Goal: Task Accomplishment & Management: Complete application form

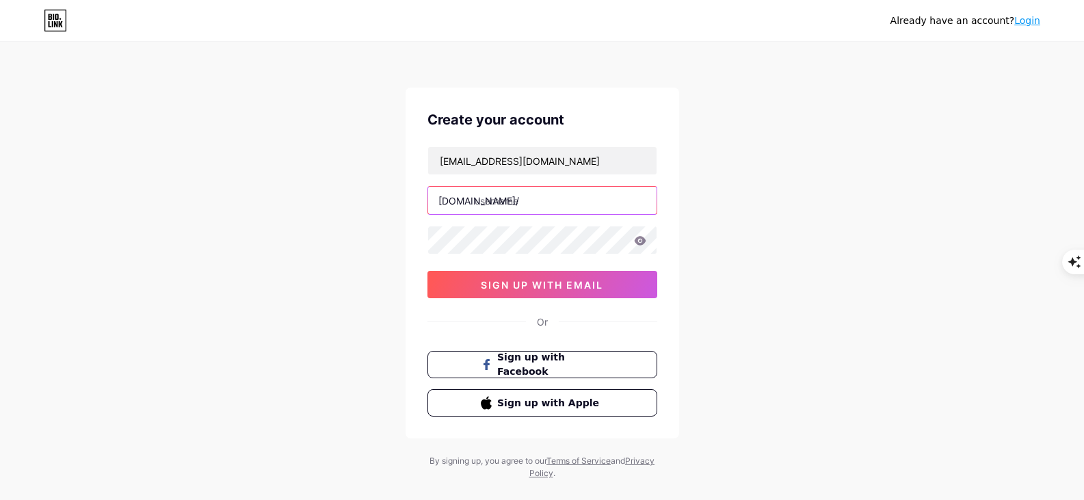
click at [494, 201] on input "text" at bounding box center [542, 200] width 228 height 27
type input "modafinilukonline"
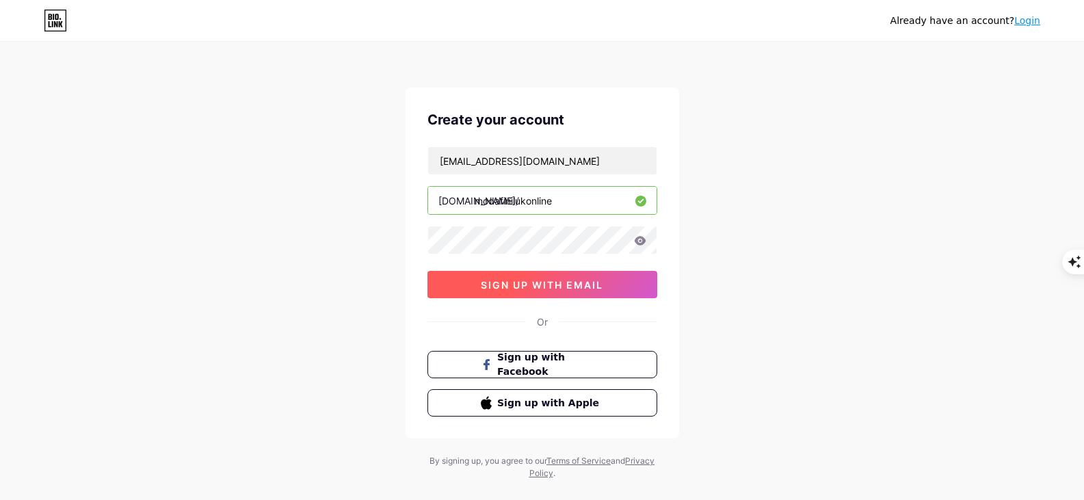
click at [553, 293] on button "sign up with email" at bounding box center [542, 284] width 230 height 27
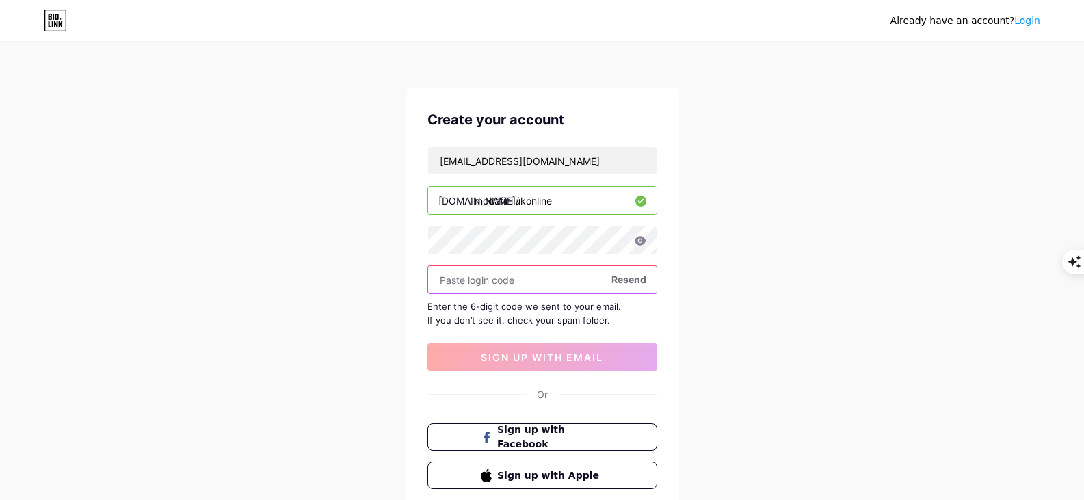
paste input "392533"
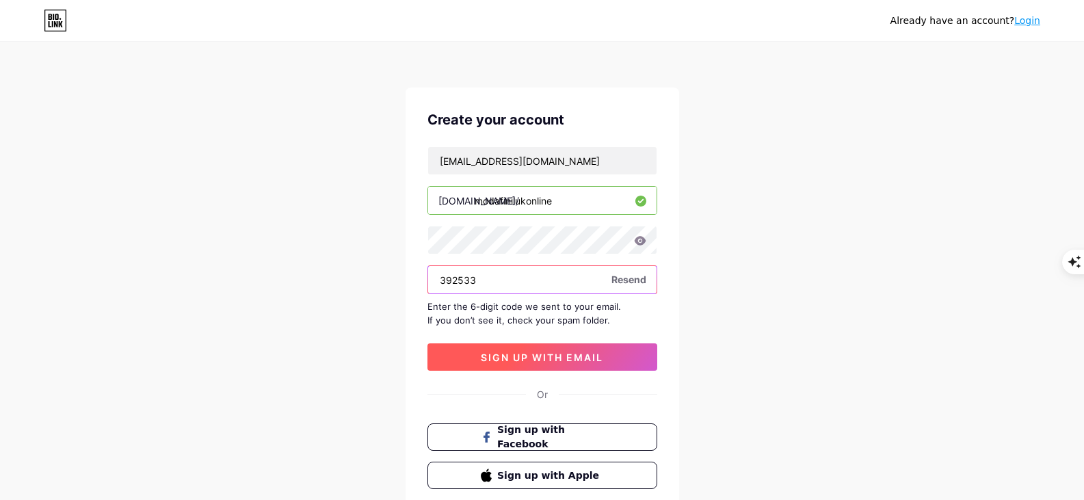
type input "392533"
click at [538, 358] on span "sign up with email" at bounding box center [542, 358] width 122 height 12
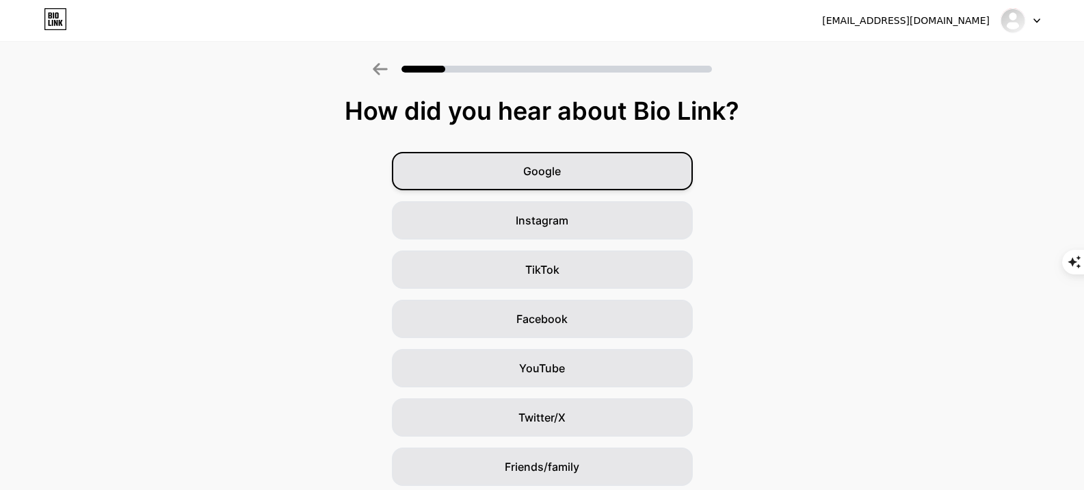
click at [567, 176] on div "Google" at bounding box center [542, 171] width 301 height 38
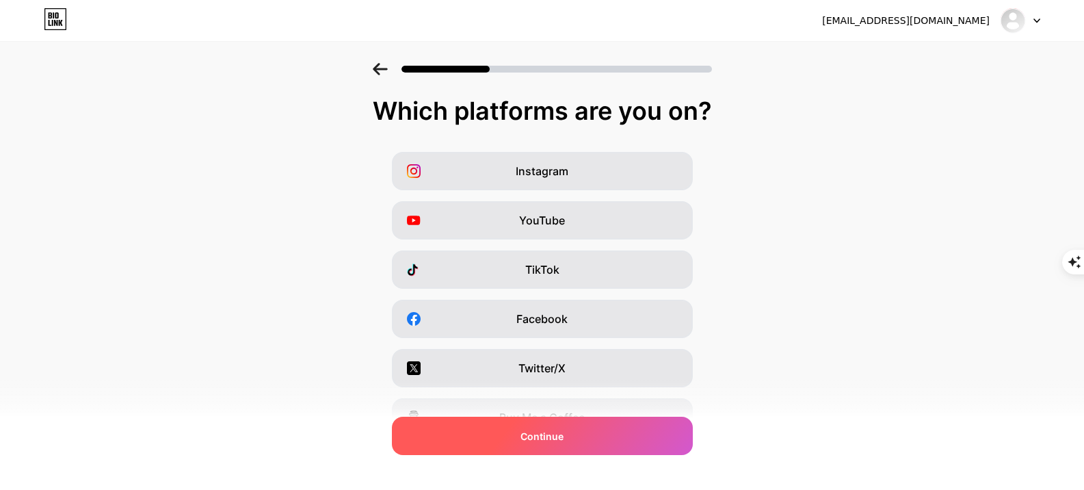
click at [544, 445] on div "Continue" at bounding box center [542, 436] width 301 height 38
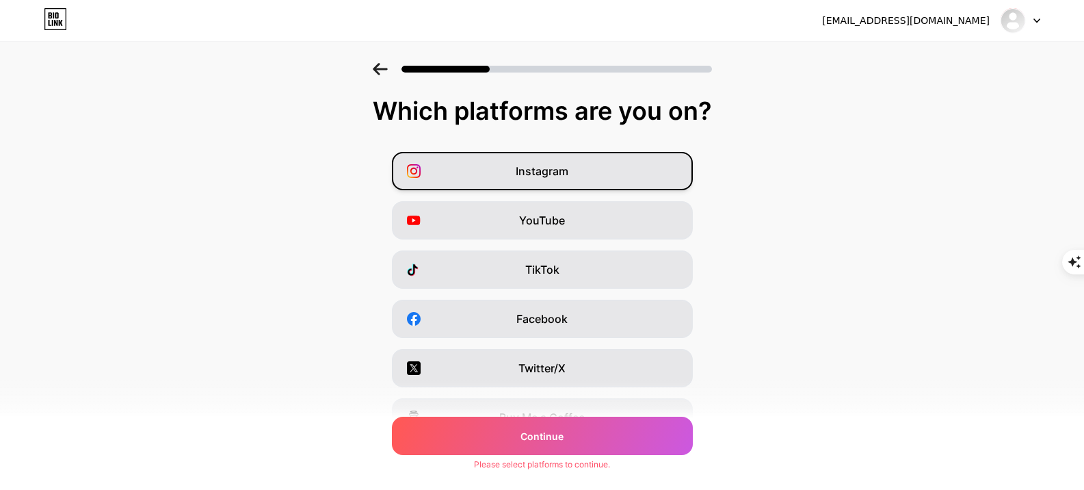
click at [583, 176] on div "Instagram" at bounding box center [542, 171] width 301 height 38
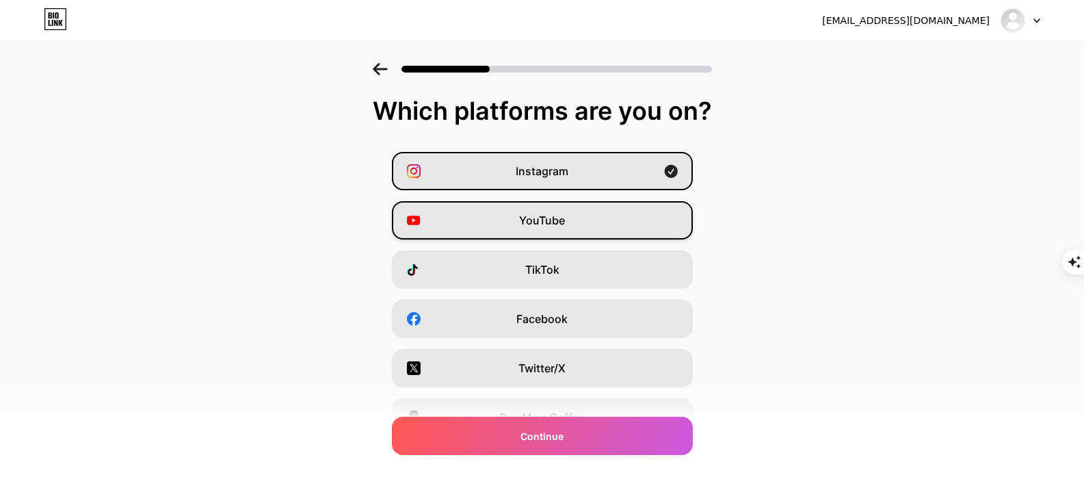
click at [584, 220] on div "YouTube" at bounding box center [542, 220] width 301 height 38
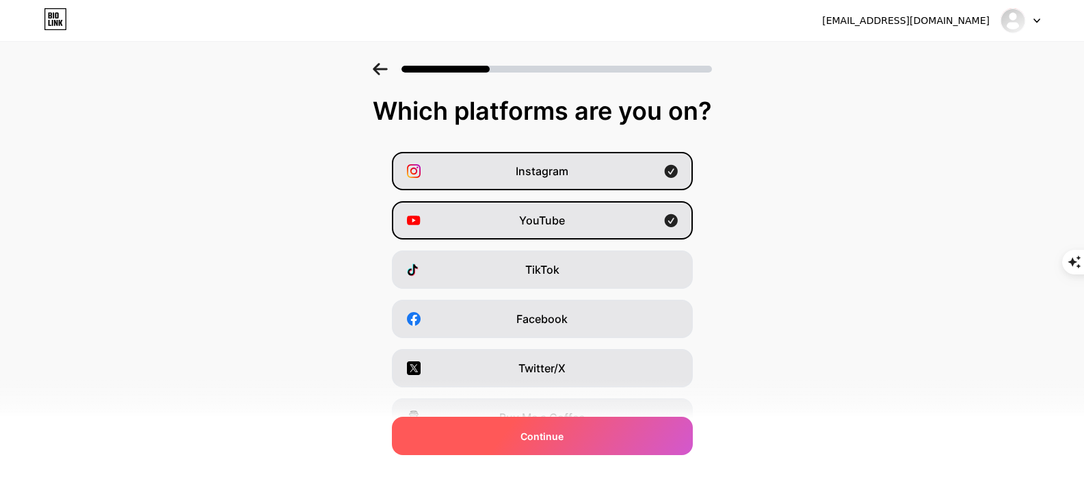
click at [581, 430] on div "Continue" at bounding box center [542, 436] width 301 height 38
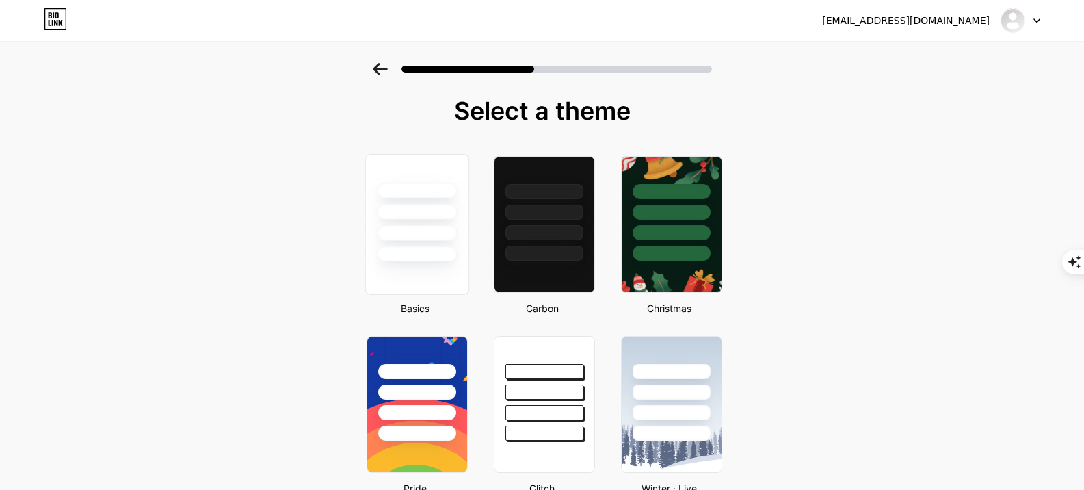
click at [440, 237] on div at bounding box center [417, 233] width 80 height 16
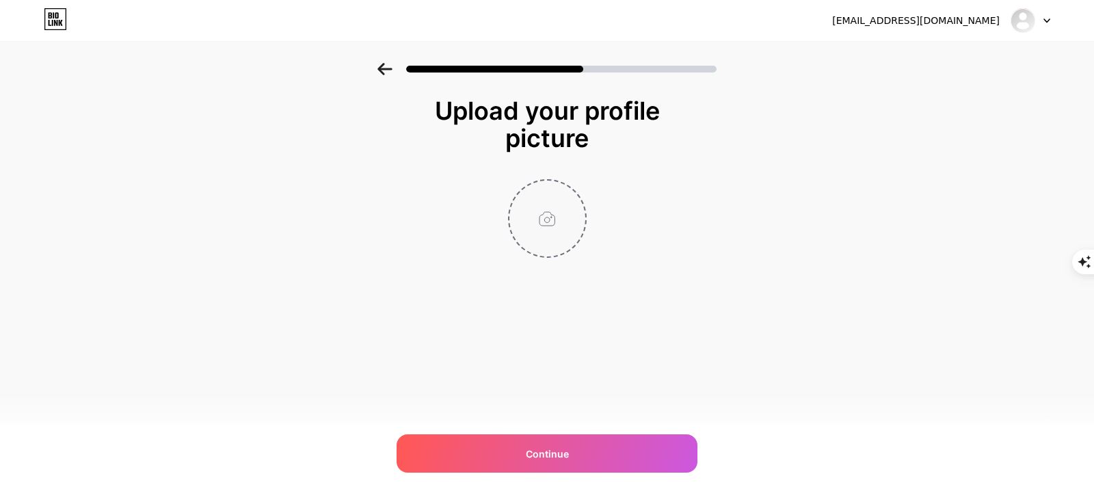
click at [553, 217] on input "file" at bounding box center [548, 219] width 76 height 76
type input "C:\fakepath\oneclick-uk.com.jpg"
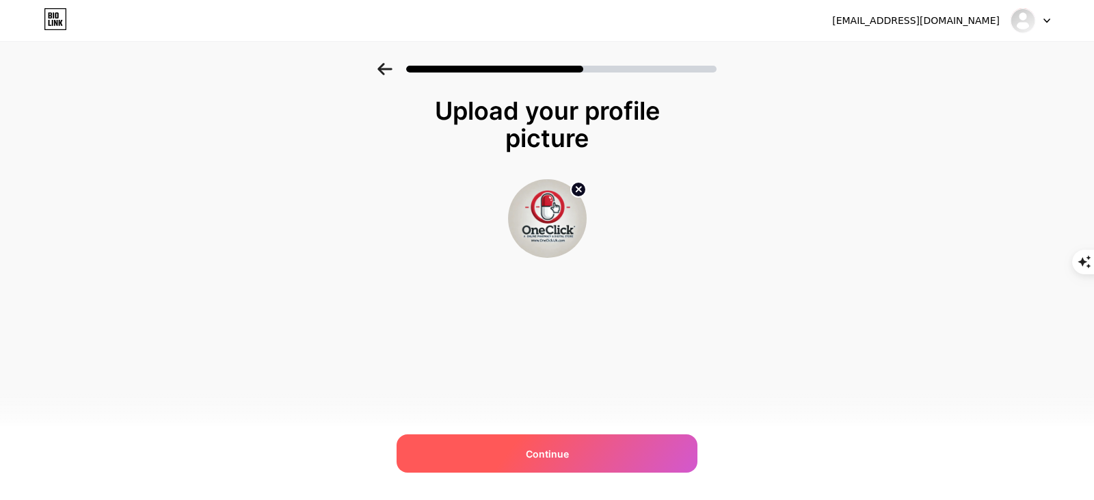
click at [561, 454] on span "Continue" at bounding box center [547, 454] width 43 height 14
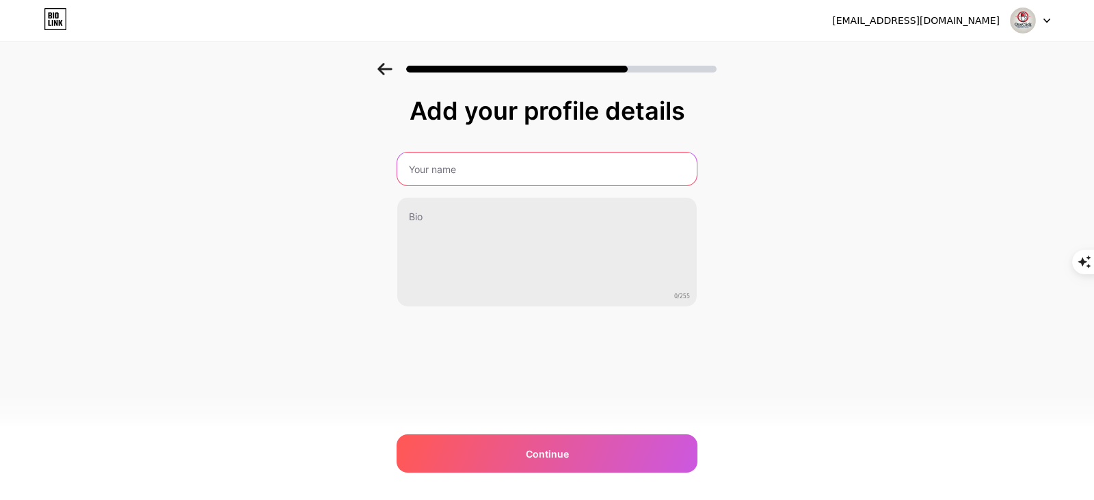
click at [551, 171] on input "text" at bounding box center [547, 169] width 300 height 33
click at [517, 166] on input "[PERSON_NAME]" at bounding box center [547, 169] width 302 height 33
click at [548, 170] on input "[PERSON_NAME]" at bounding box center [547, 169] width 302 height 33
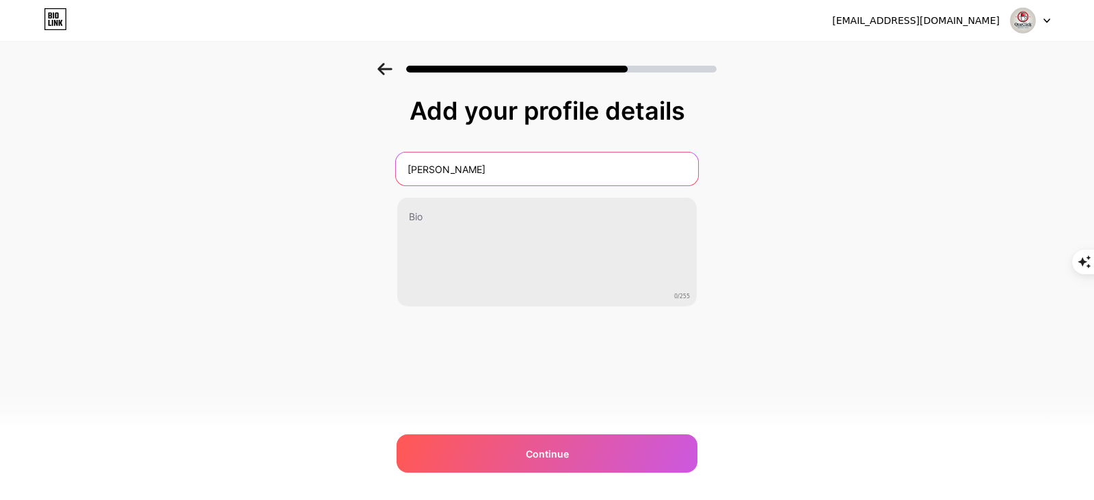
click at [548, 170] on input "[PERSON_NAME]" at bounding box center [547, 169] width 302 height 33
paste input "modafinilukonline"
click at [411, 169] on input "[MEDICAL_DATA] uk Next Day Delivery" at bounding box center [547, 169] width 302 height 33
type input "[MEDICAL_DATA] uk Next Day Delivery"
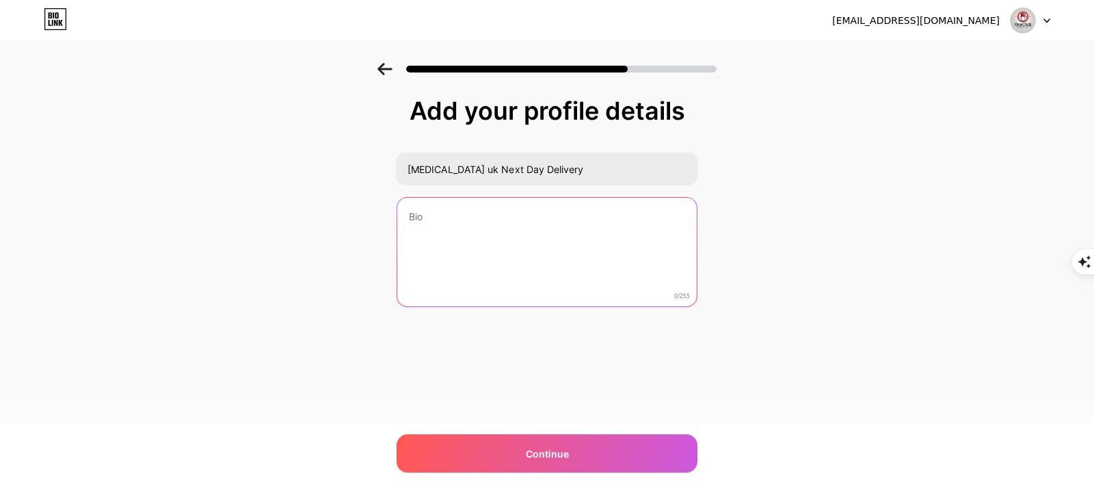
click at [494, 230] on textarea at bounding box center [547, 253] width 300 height 110
click at [499, 241] on textarea at bounding box center [547, 252] width 302 height 111
click at [484, 222] on textarea at bounding box center [547, 252] width 302 height 111
click at [501, 220] on textarea at bounding box center [547, 252] width 302 height 111
click at [507, 260] on textarea at bounding box center [547, 252] width 302 height 111
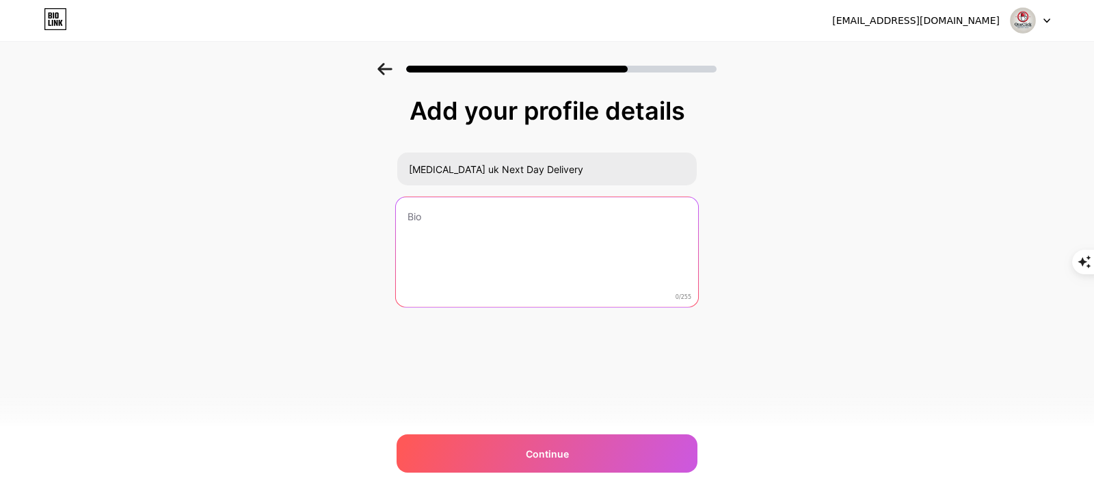
paste textarea "The exact mode of action of [MEDICAL_DATA] UK Next Day Delivery London is not k…"
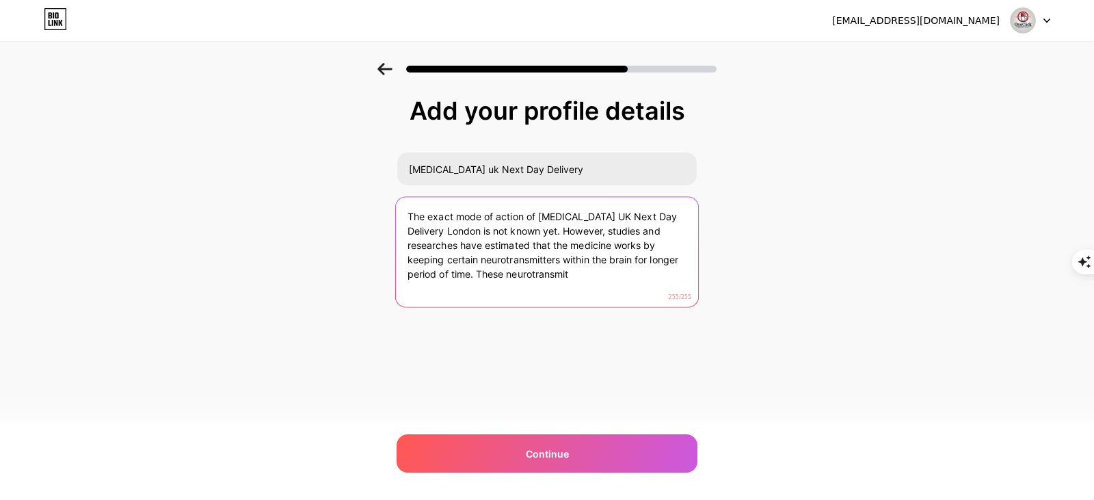
drag, startPoint x: 533, startPoint y: 275, endPoint x: 397, endPoint y: 278, distance: 136.1
click at [397, 278] on textarea "The exact mode of action of [MEDICAL_DATA] UK Next Day Delivery London is not k…" at bounding box center [547, 252] width 302 height 111
drag, startPoint x: 685, startPoint y: 259, endPoint x: 386, endPoint y: 278, distance: 299.4
click at [386, 278] on div "Add your profile details [MEDICAL_DATA] uk Next Day Delivery The exact mode of …" at bounding box center [547, 219] width 1094 height 313
click at [610, 282] on textarea "The exact mode of action of [MEDICAL_DATA] UK Next Day Delivery London is not k…" at bounding box center [547, 252] width 302 height 111
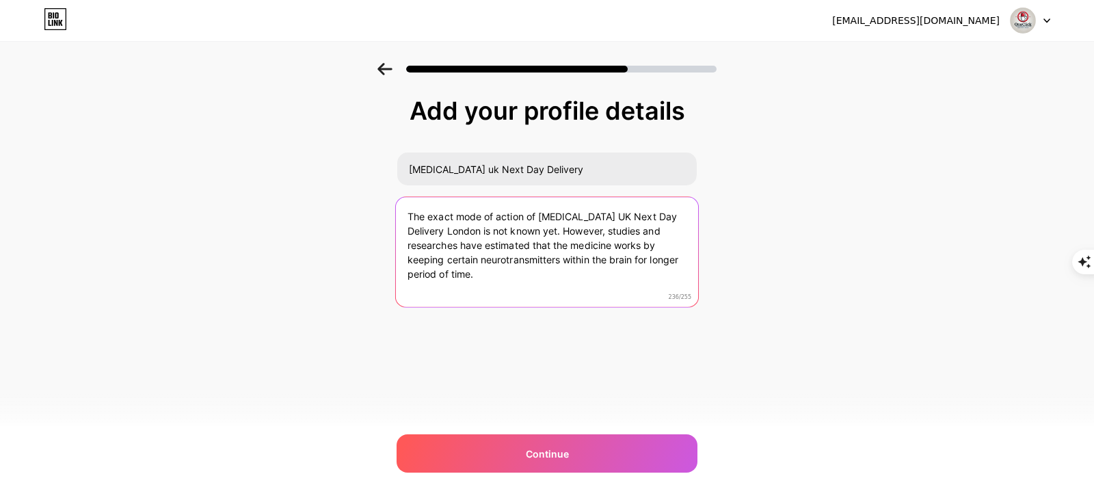
click at [685, 263] on textarea "The exact mode of action of [MEDICAL_DATA] UK Next Day Delivery London is not k…" at bounding box center [547, 252] width 302 height 111
drag, startPoint x: 685, startPoint y: 263, endPoint x: 403, endPoint y: 276, distance: 282.7
click at [403, 276] on textarea "The exact mode of action of [MEDICAL_DATA] UK Next Day Delivery London is not k…" at bounding box center [547, 252] width 302 height 111
paste textarea "[URL][DOMAIN_NAME]"
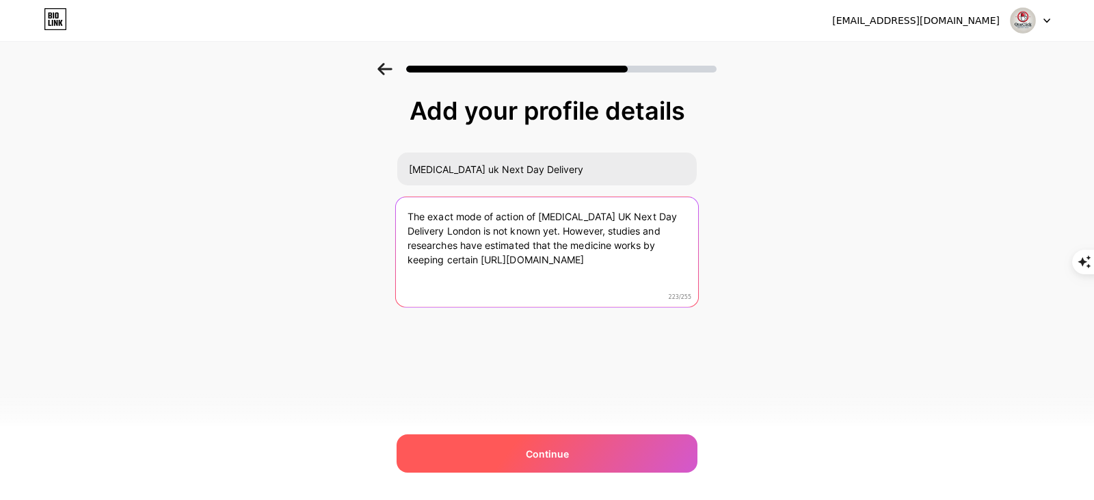
type textarea "The exact mode of action of [MEDICAL_DATA] UK Next Day Delivery London is not k…"
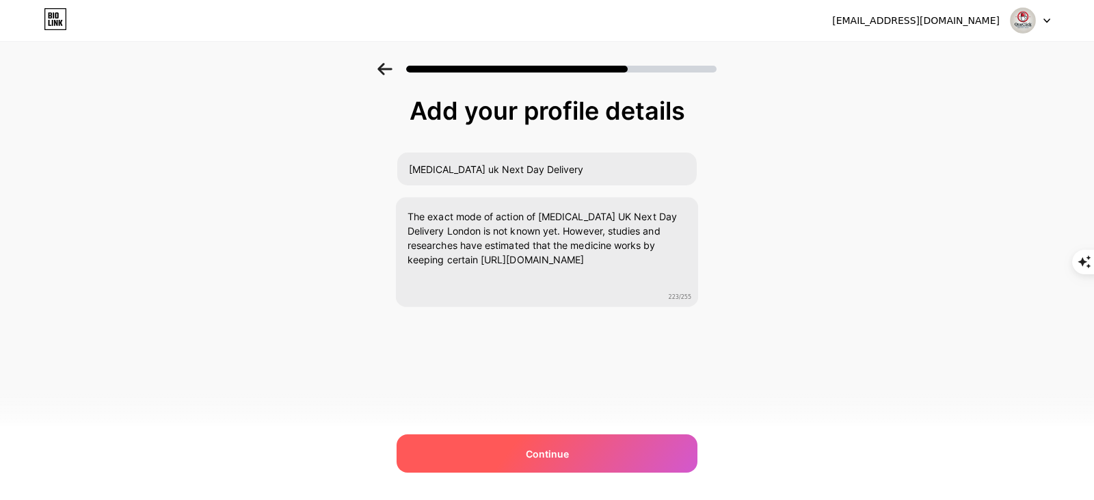
click at [553, 443] on div "Continue" at bounding box center [547, 453] width 301 height 38
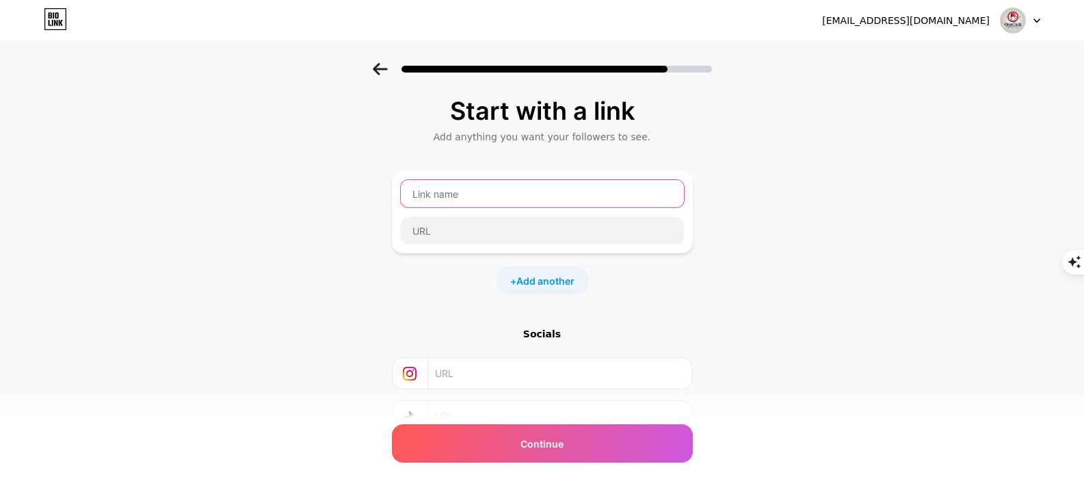
click at [514, 191] on input "text" at bounding box center [542, 193] width 283 height 27
paste input "[MEDICAL_DATA] uk next day delivery"
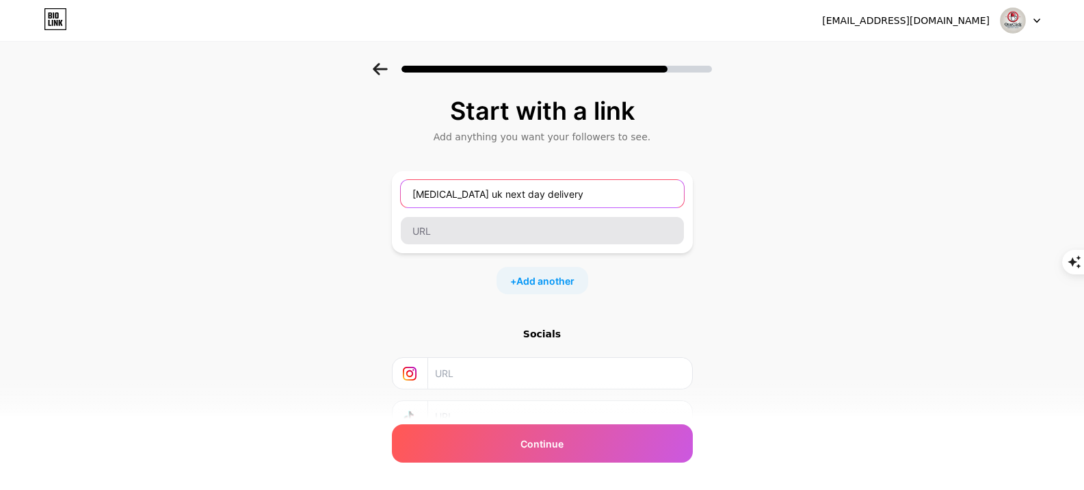
type input "[MEDICAL_DATA] uk next day delivery"
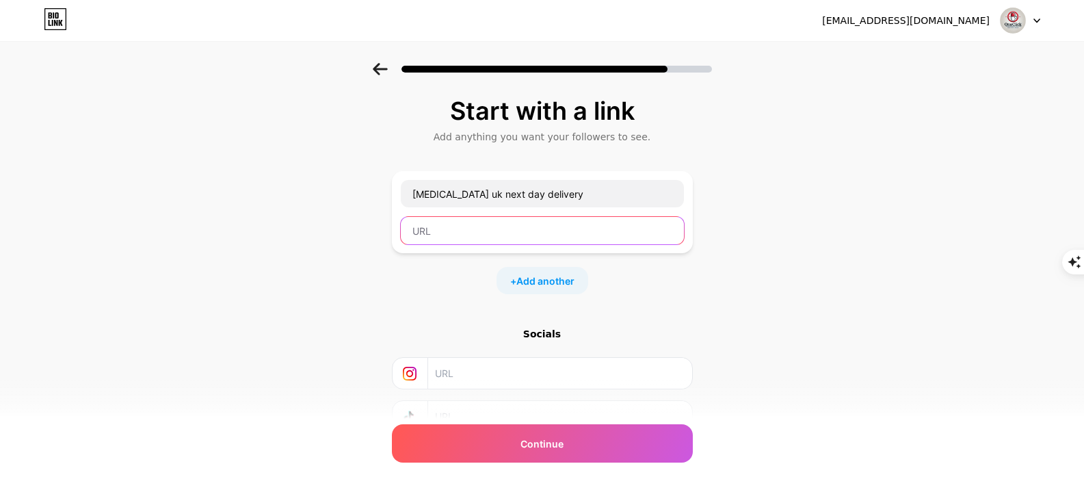
click at [496, 236] on input "text" at bounding box center [542, 230] width 283 height 27
click at [504, 237] on input "text" at bounding box center [542, 230] width 283 height 27
paste input "[URL][DOMAIN_NAME]"
type input "[URL][DOMAIN_NAME]"
click at [557, 284] on span "Add another" at bounding box center [545, 281] width 58 height 14
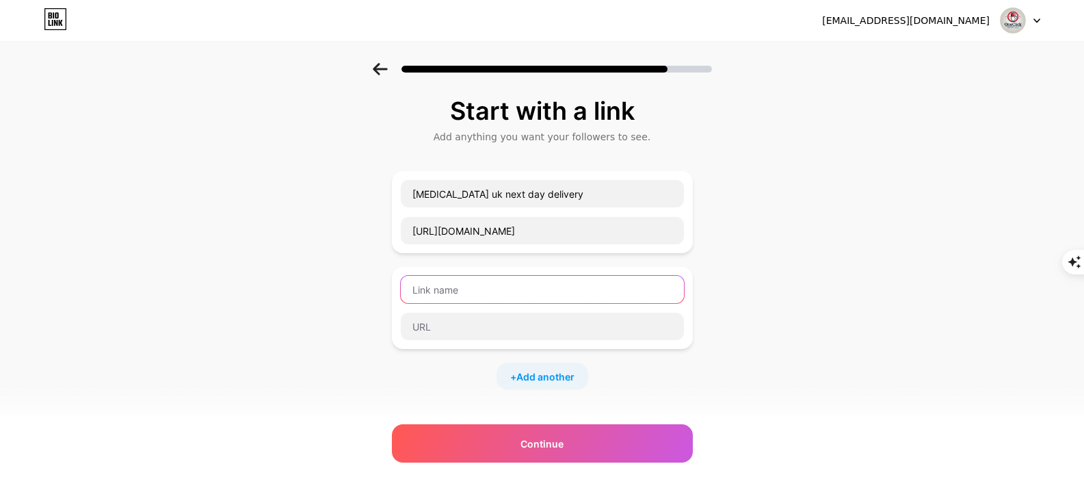
click at [510, 287] on input "text" at bounding box center [542, 289] width 283 height 27
click at [474, 291] on input "text" at bounding box center [542, 289] width 283 height 27
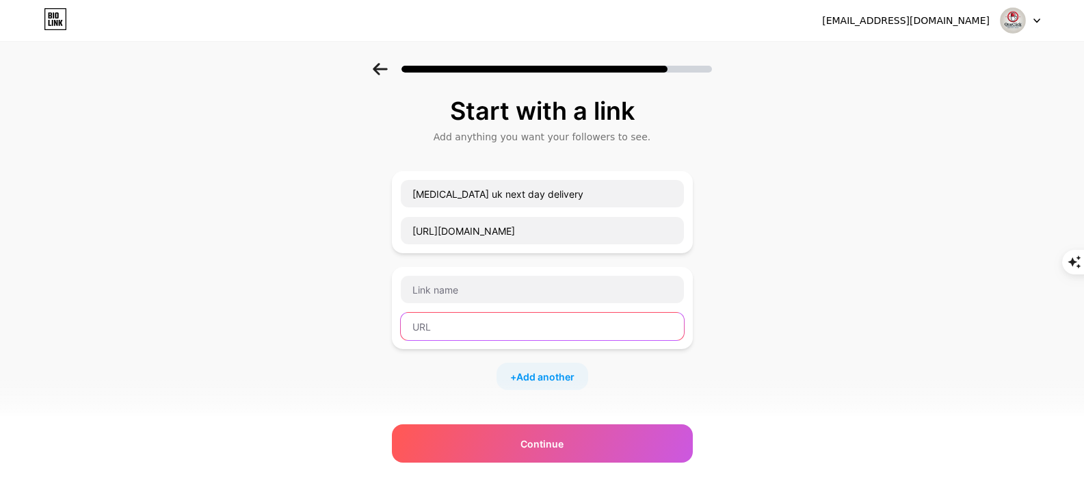
click at [472, 329] on input "text" at bounding box center [542, 326] width 283 height 27
paste input "[URL][DOMAIN_NAME]"
type input "[URL][DOMAIN_NAME]"
click at [544, 376] on span "Add another" at bounding box center [545, 376] width 58 height 14
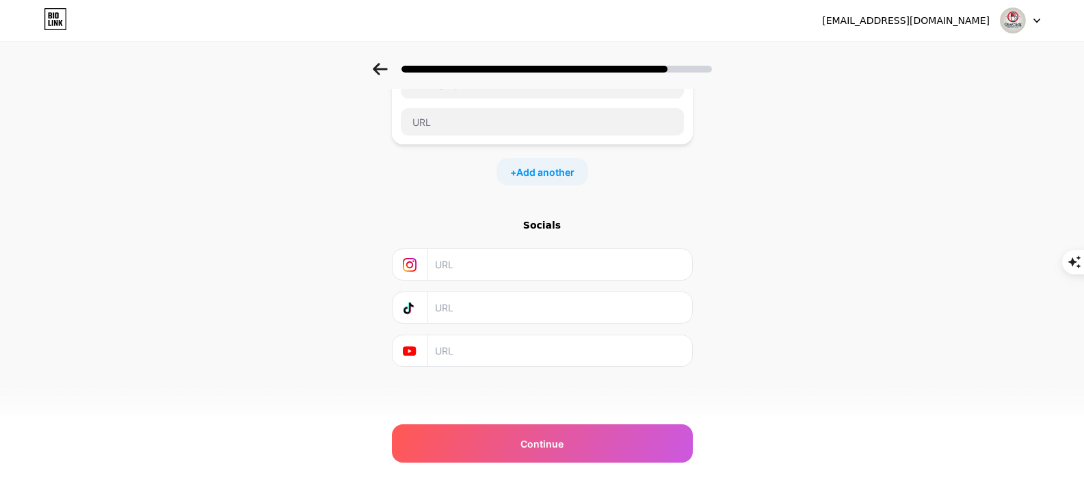
scroll to position [232, 0]
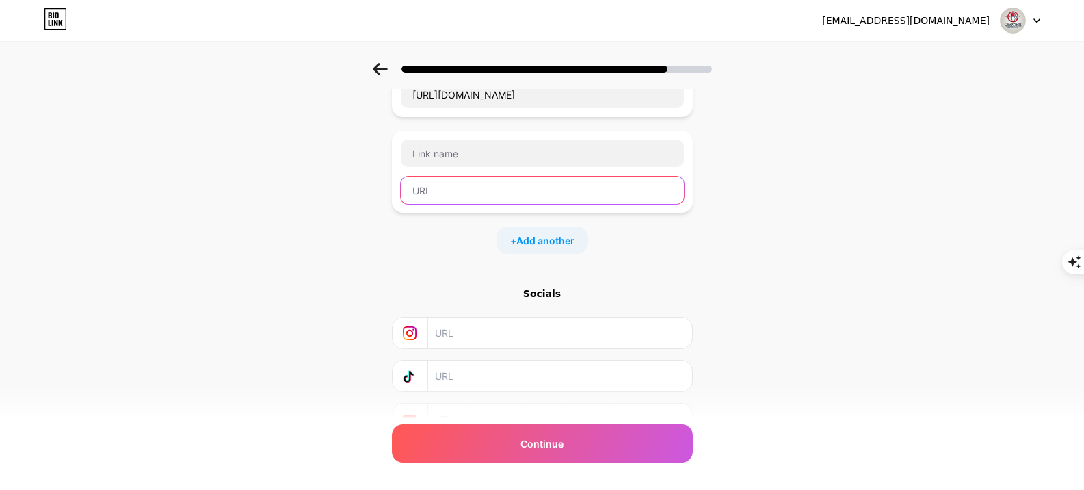
click at [450, 188] on input "text" at bounding box center [542, 189] width 283 height 27
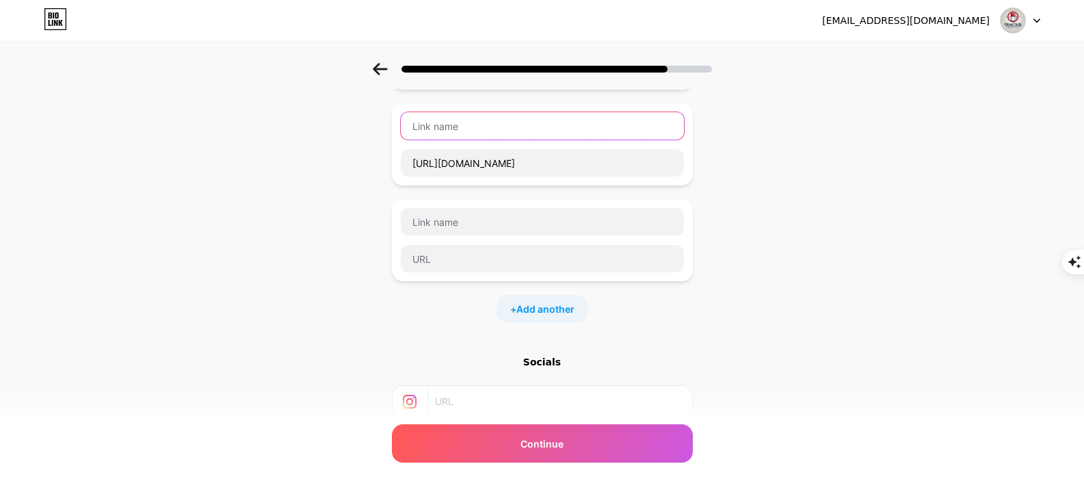
click at [480, 123] on input "text" at bounding box center [542, 125] width 283 height 27
type input "Buy Modvigil uk online"
click at [921, 374] on div "Start with a link Add anything you want your followers to see. [MEDICAL_DATA] u…" at bounding box center [542, 235] width 1084 height 672
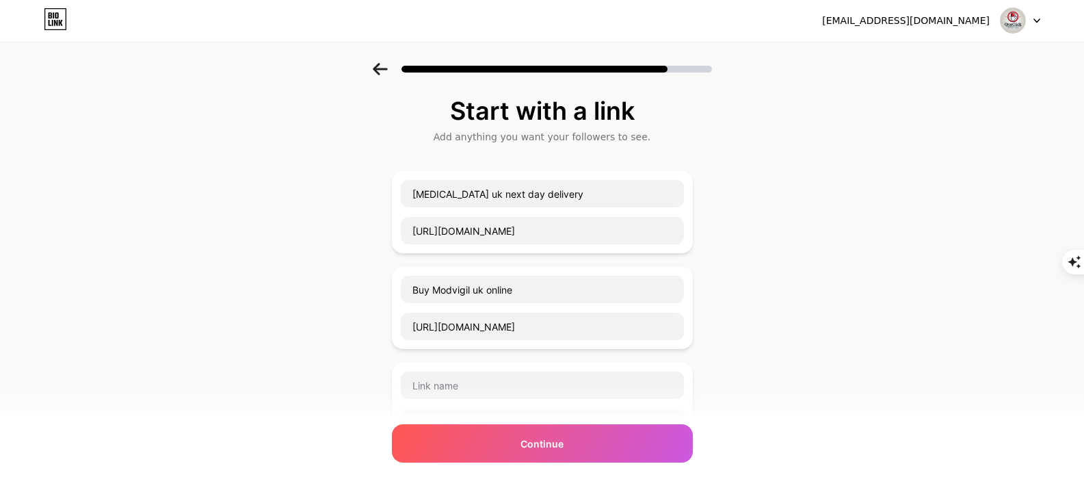
scroll to position [300, 0]
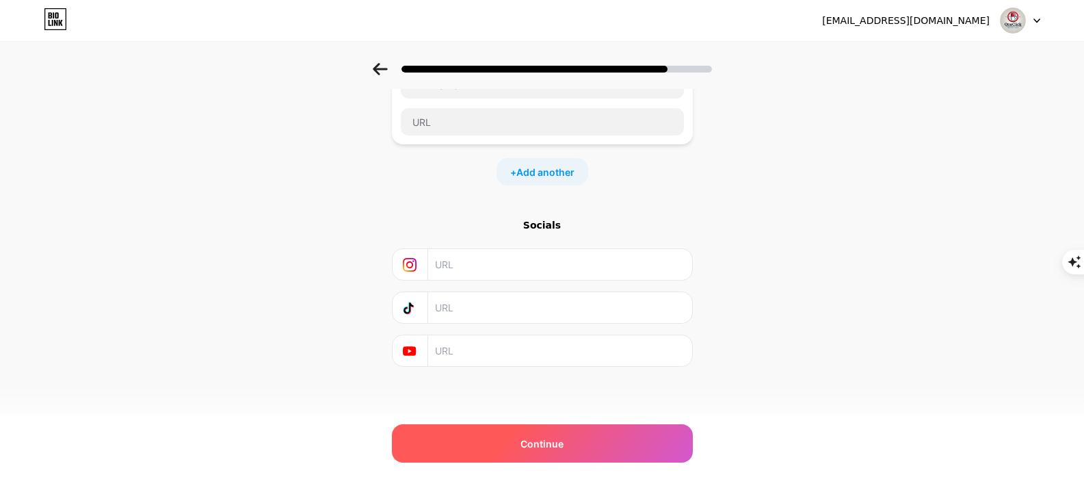
click at [557, 445] on span "Continue" at bounding box center [541, 443] width 43 height 14
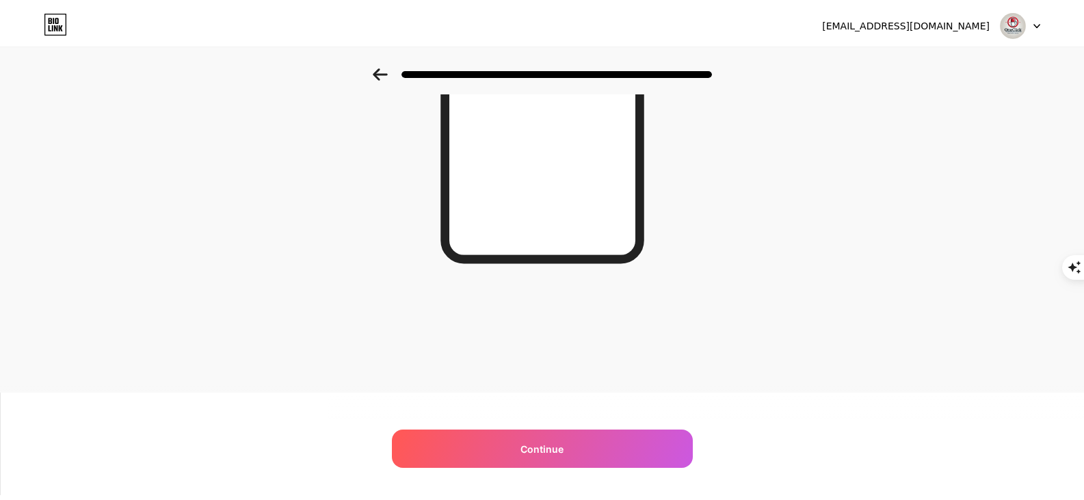
scroll to position [0, 0]
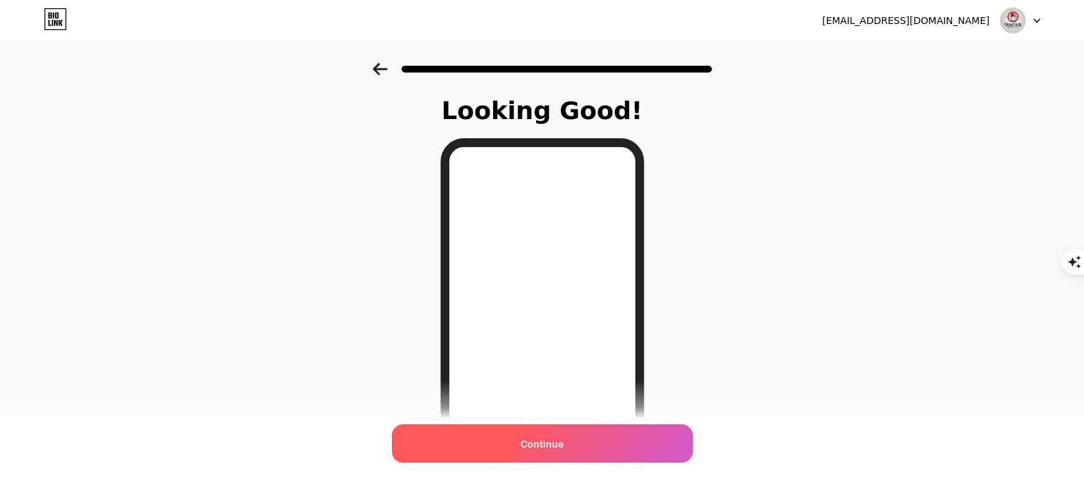
click at [529, 428] on div "Continue" at bounding box center [542, 443] width 301 height 38
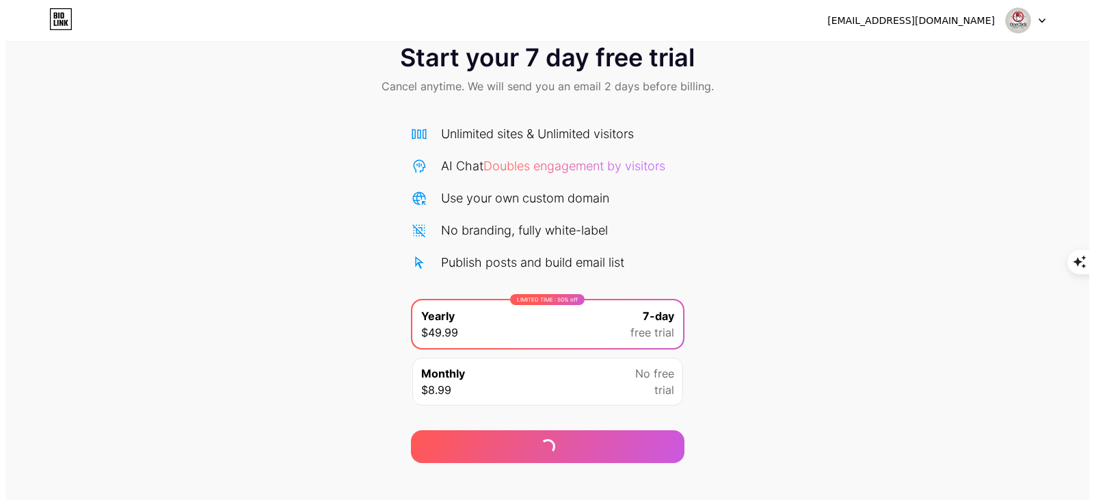
scroll to position [51, 0]
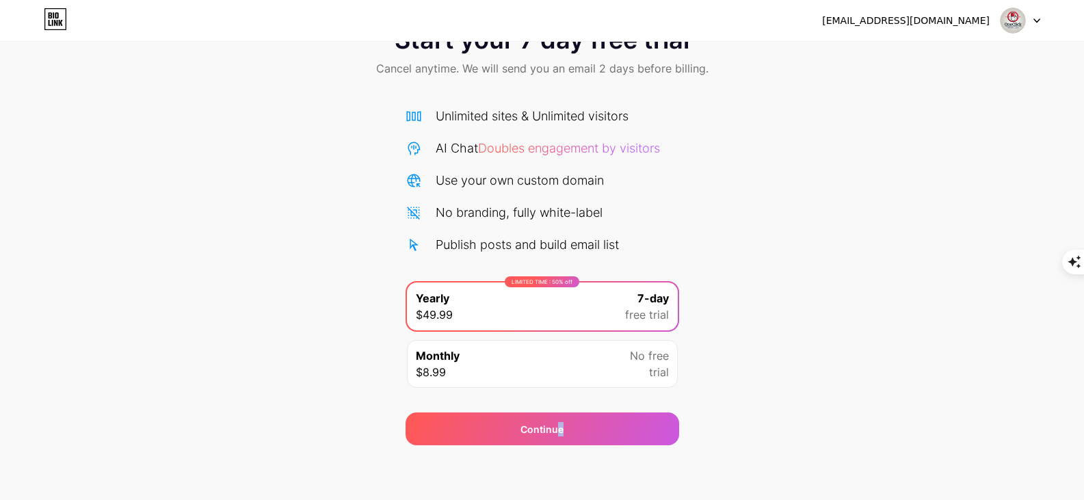
drag, startPoint x: 556, startPoint y: 436, endPoint x: 705, endPoint y: 402, distance: 152.8
click at [705, 402] on div "Start your 7 day free trial Cancel anytime. We will send you an email 2 days be…" at bounding box center [542, 228] width 1084 height 433
click at [655, 372] on span "trial" at bounding box center [659, 372] width 20 height 16
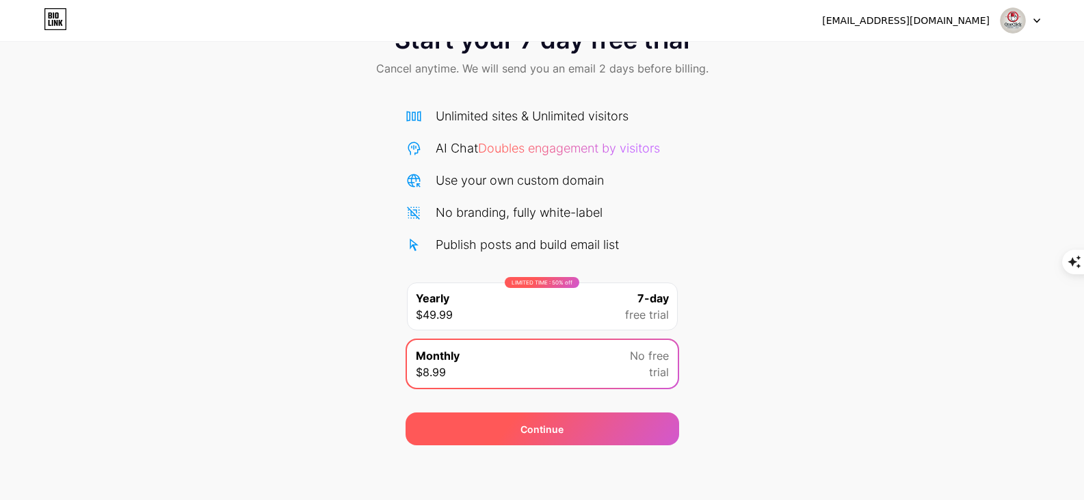
click at [511, 423] on div "Continue" at bounding box center [543, 428] width 274 height 33
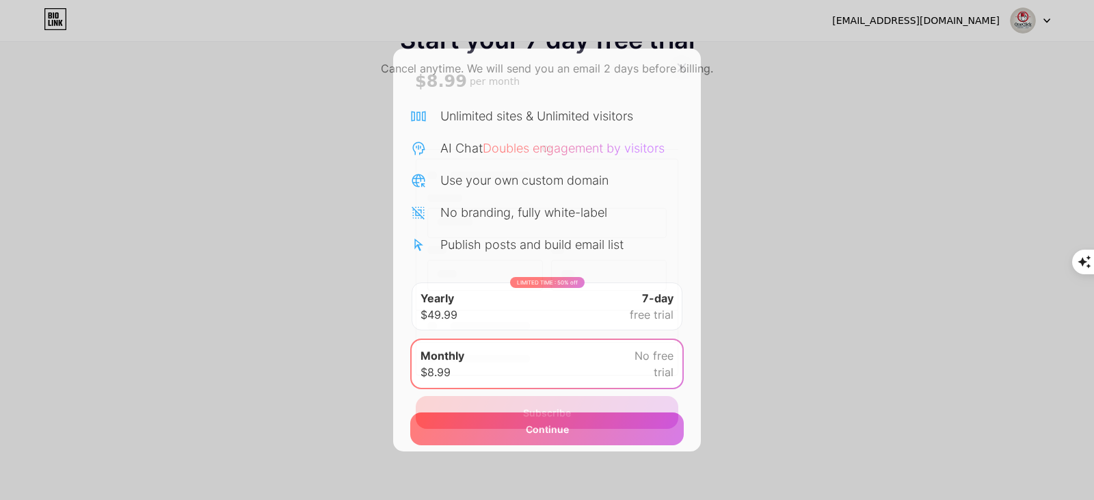
click at [686, 70] on icon at bounding box center [681, 67] width 11 height 11
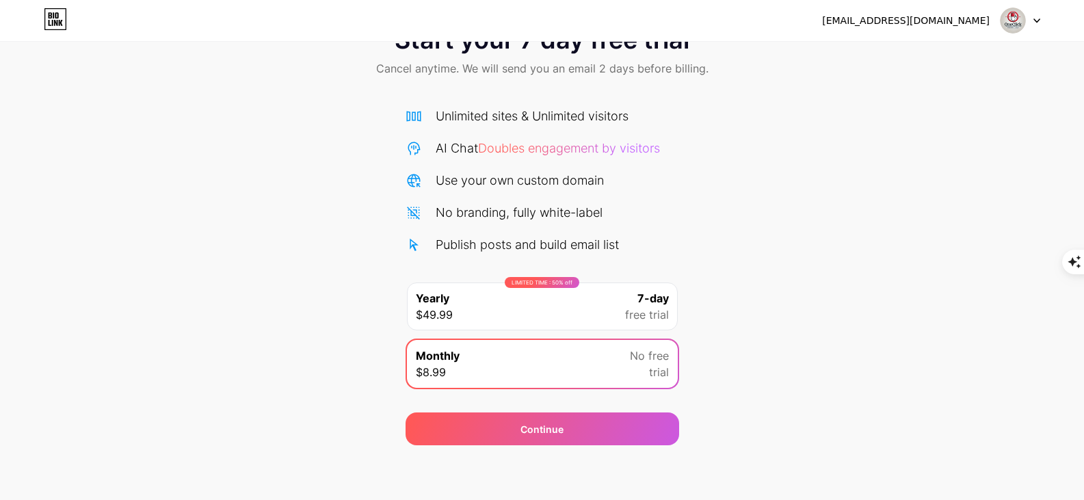
click at [538, 307] on div "LIMITED TIME : 50% off Yearly $49.99 7-day free trial" at bounding box center [542, 306] width 271 height 48
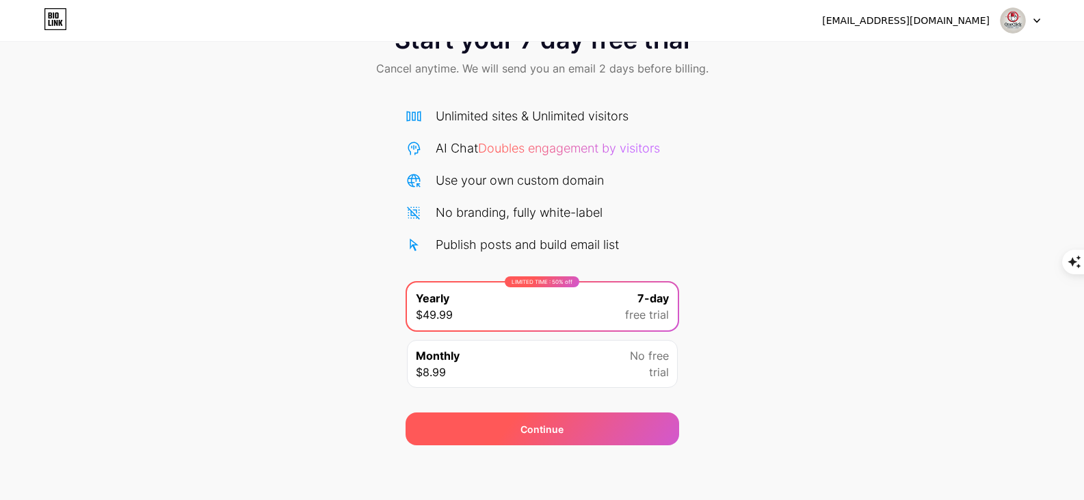
click at [544, 429] on div "Continue" at bounding box center [541, 429] width 43 height 14
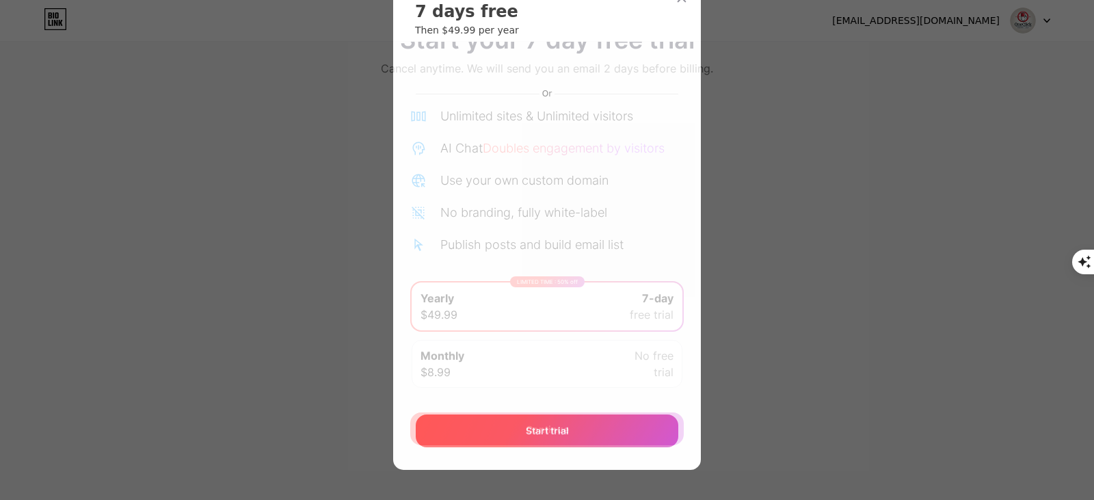
click at [555, 430] on span "Start trial" at bounding box center [547, 430] width 43 height 14
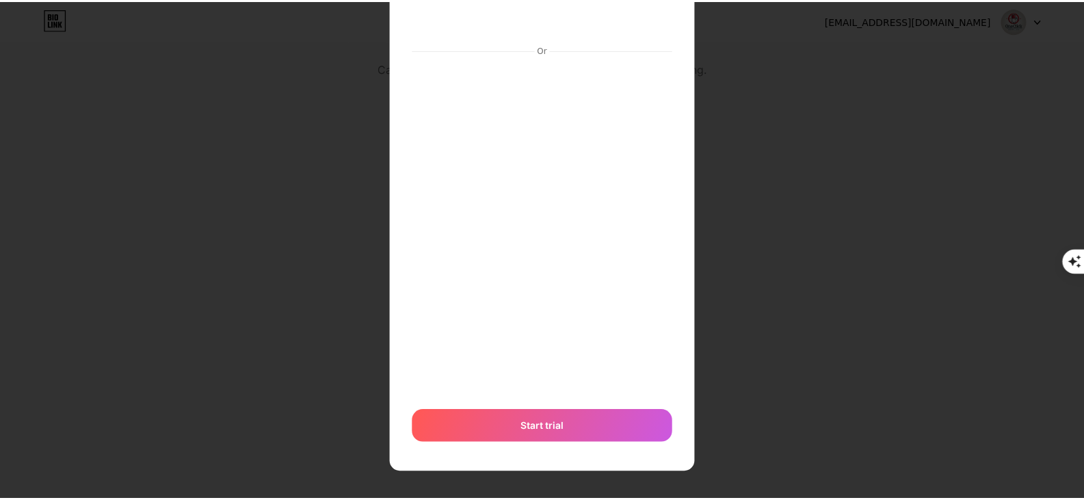
scroll to position [98, 0]
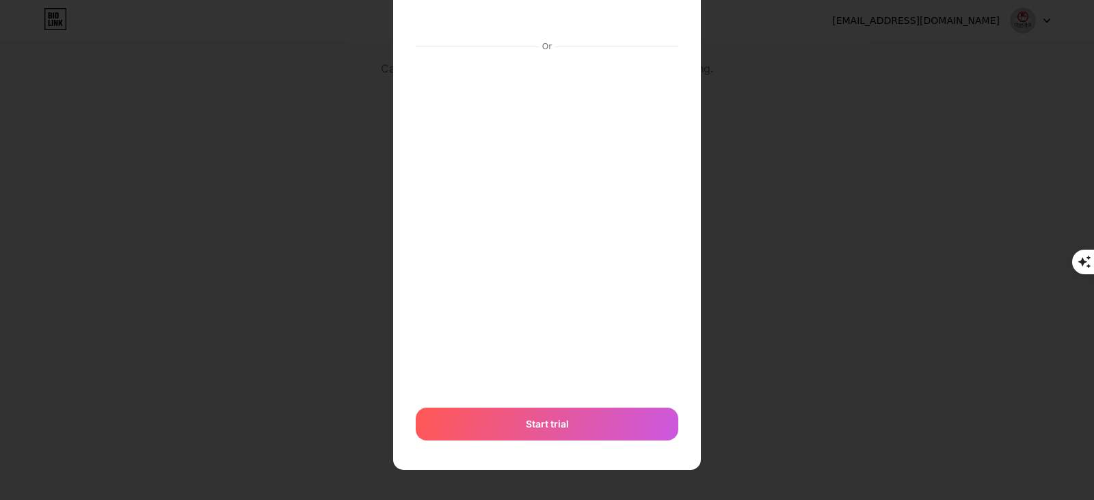
click at [862, 187] on div at bounding box center [547, 152] width 1094 height 500
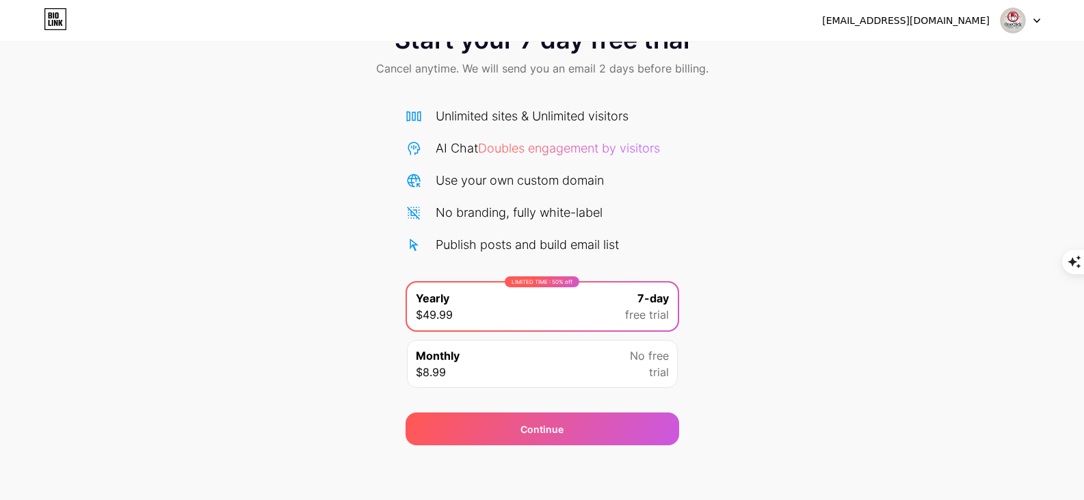
click at [1014, 13] on img at bounding box center [1013, 21] width 26 height 26
click at [908, 16] on div "[EMAIL_ADDRESS][DOMAIN_NAME]" at bounding box center [906, 21] width 168 height 14
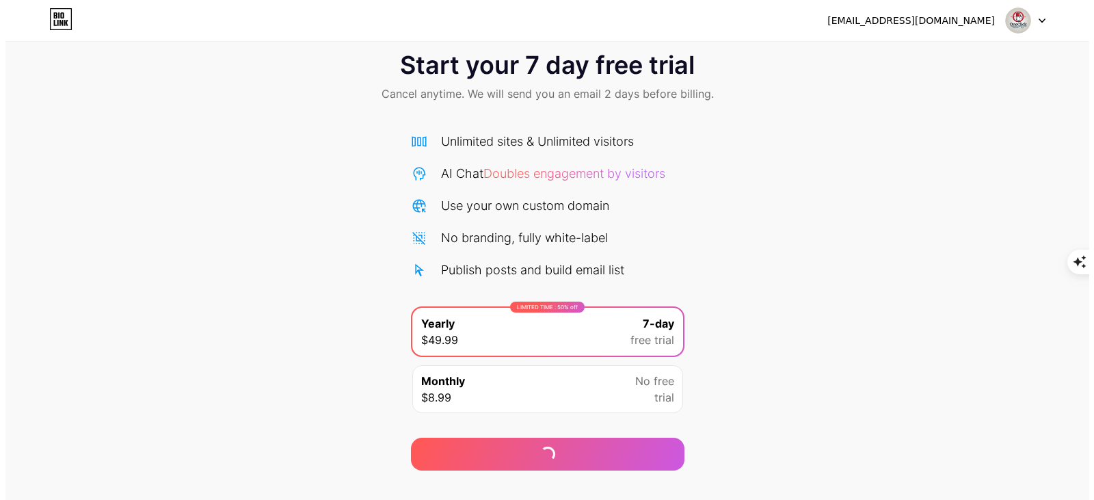
scroll to position [51, 0]
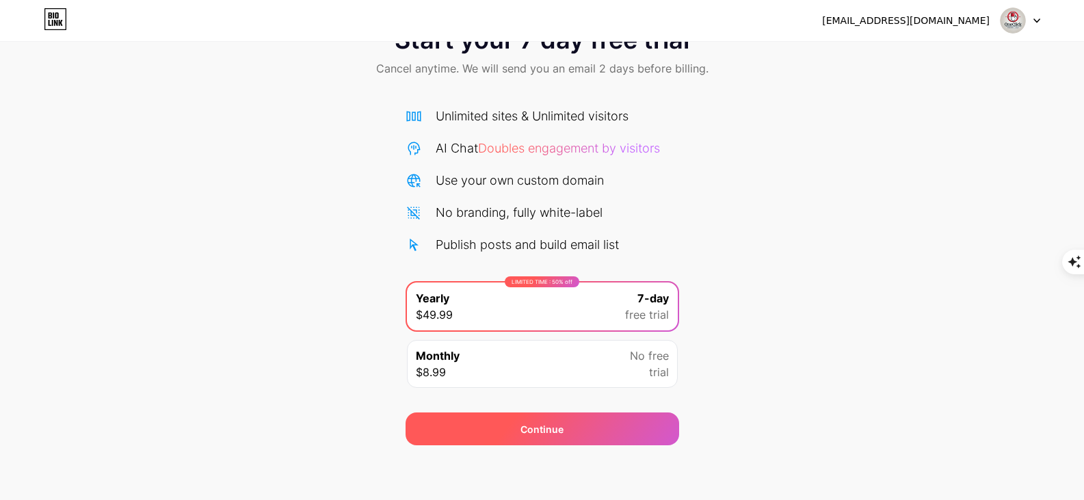
click at [539, 436] on div "Continue" at bounding box center [541, 429] width 43 height 14
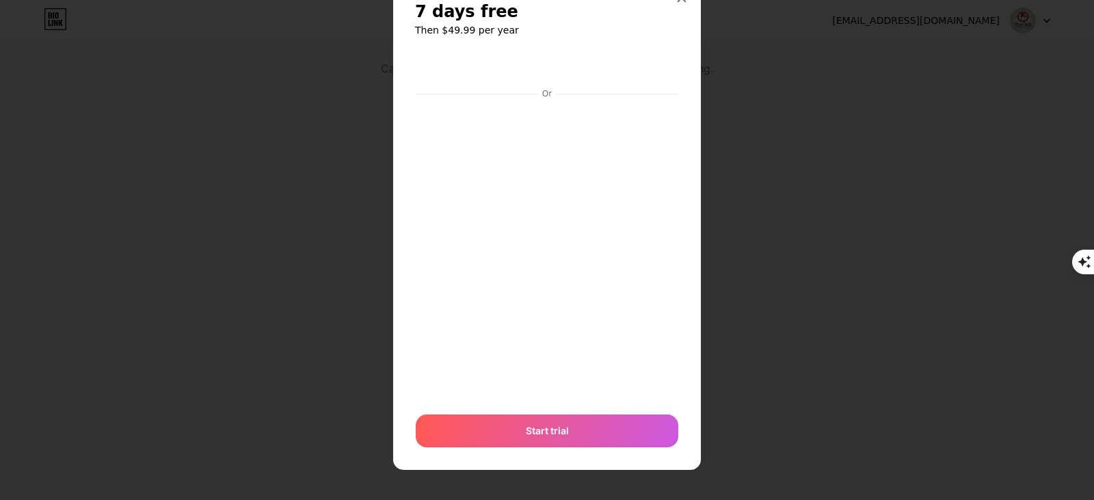
scroll to position [51, 0]
